Goal: Go to known website: Access a specific website the user already knows

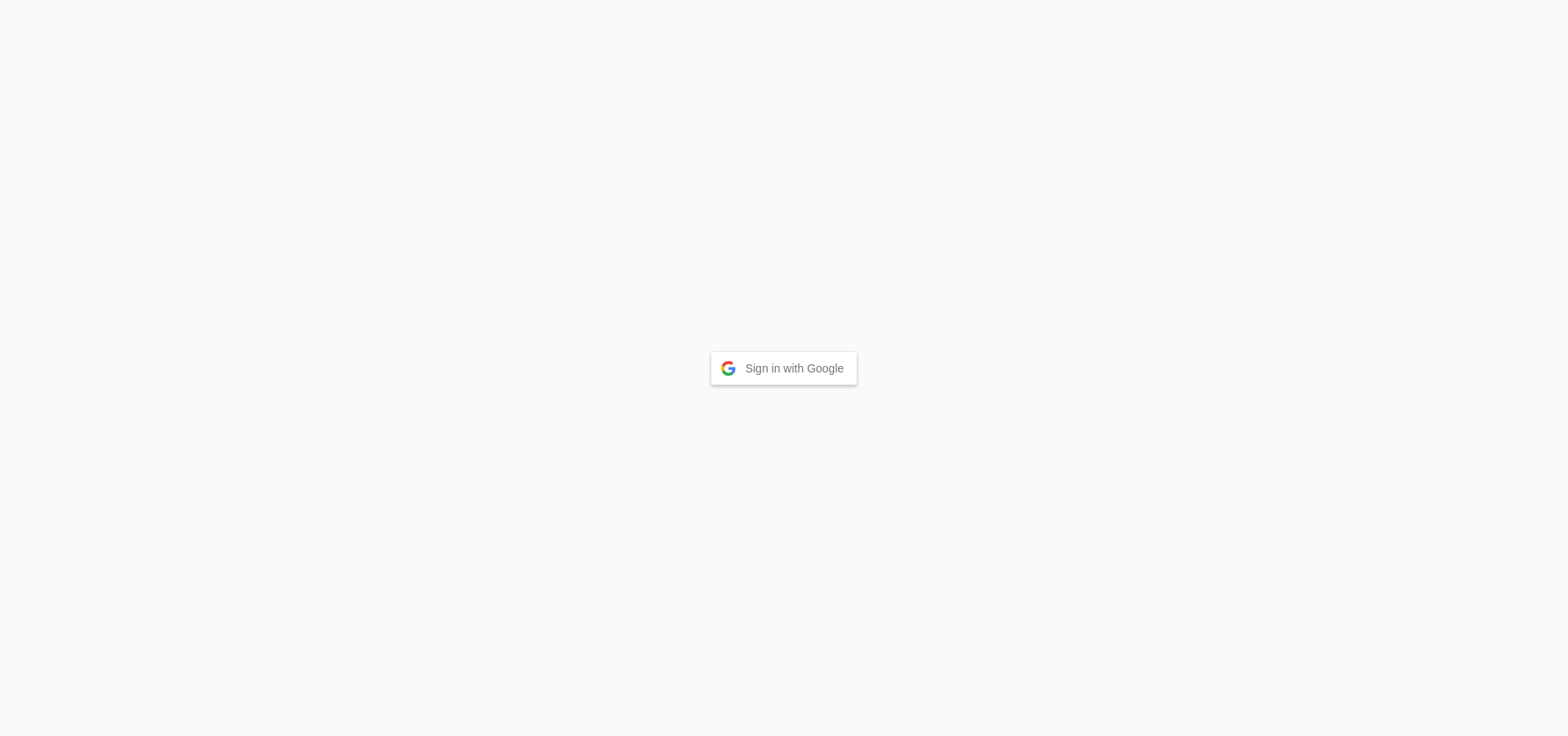
click at [785, 366] on button "Sign in with Google" at bounding box center [784, 369] width 146 height 33
